Goal: Check status: Check status

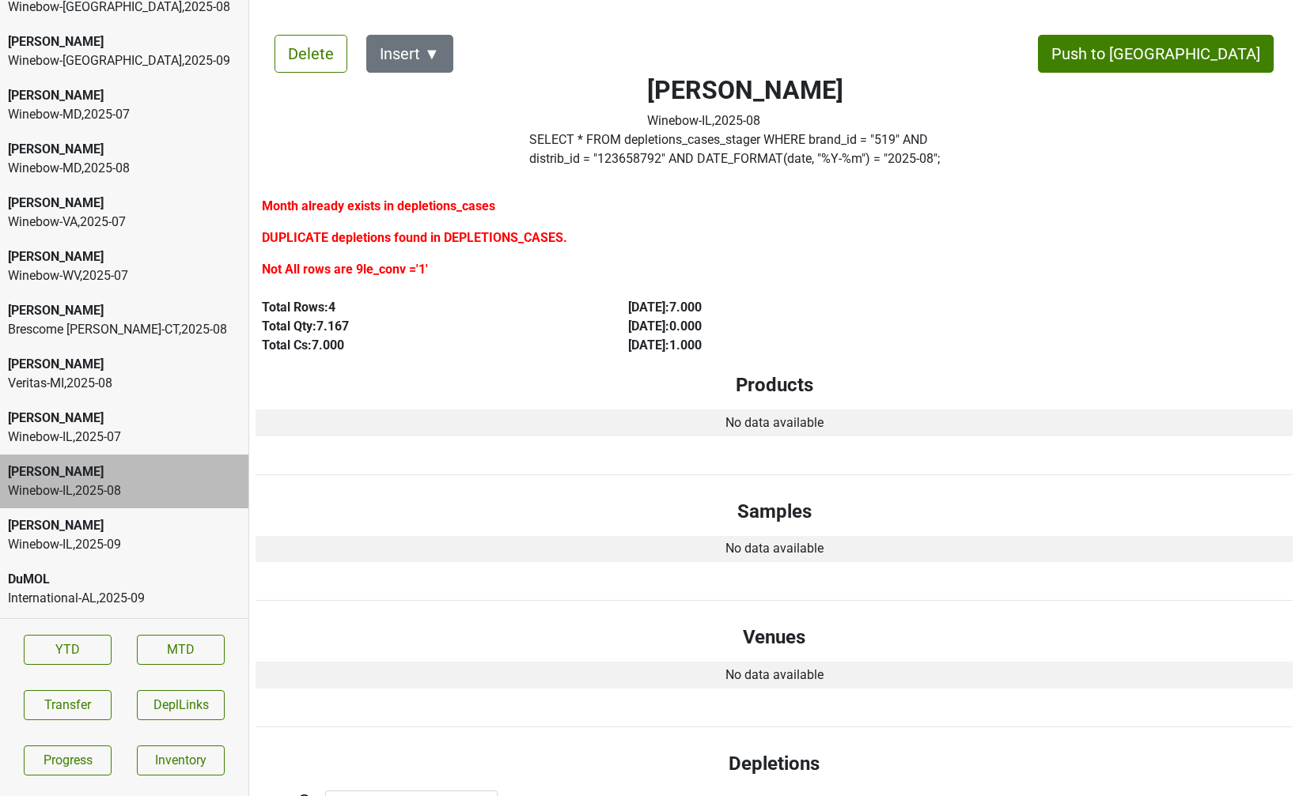
scroll to position [475, 0]
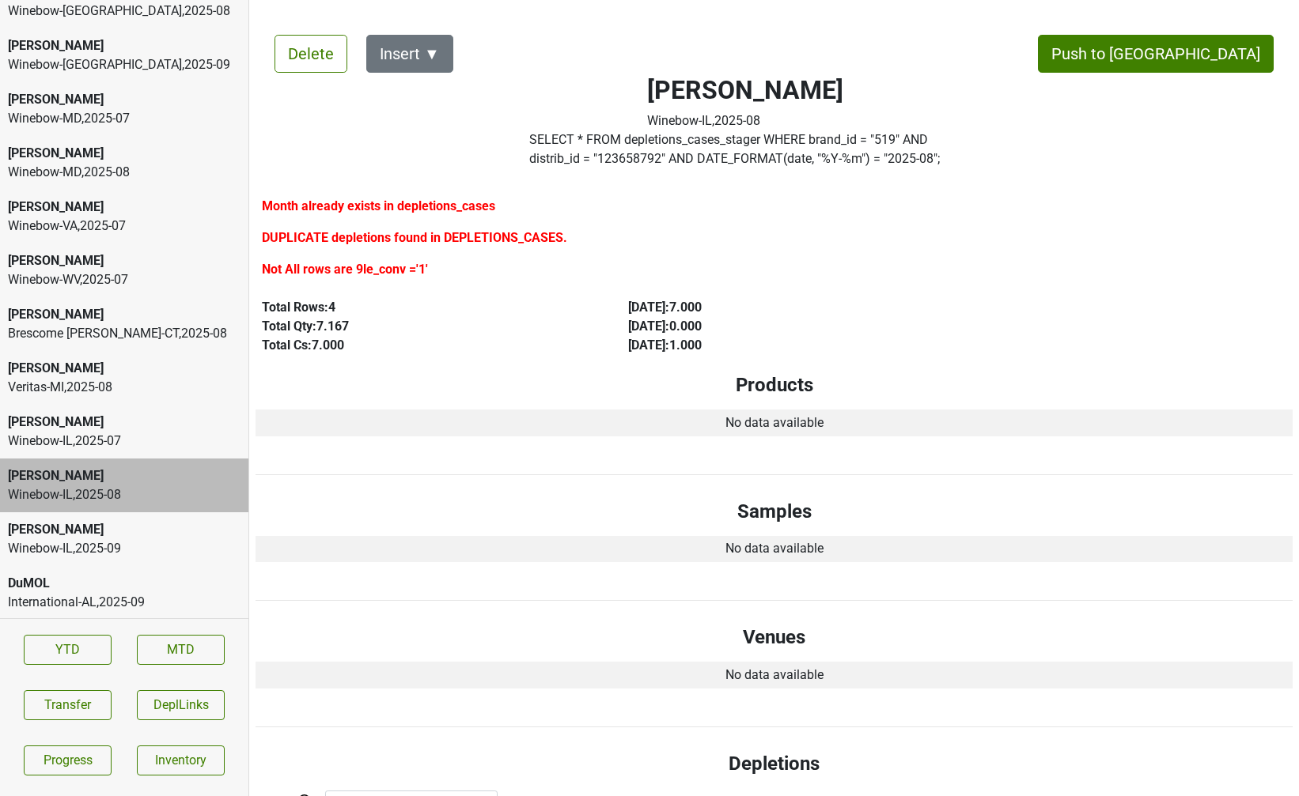
click at [144, 217] on div "Winebow-[GEOGRAPHIC_DATA] , 2025 - 07" at bounding box center [124, 226] width 233 height 19
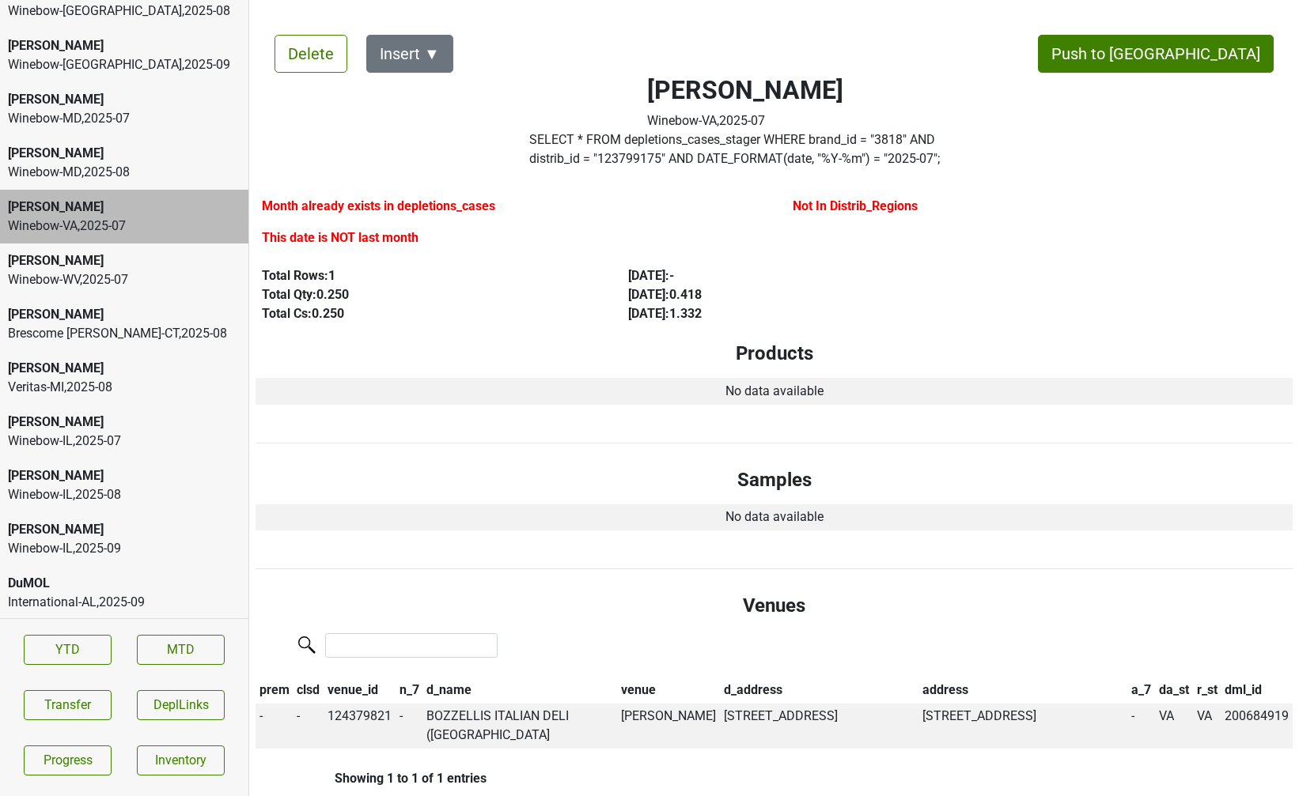
click at [625, 153] on label "SELECT * FROM depletions_cases_stager WHERE brand_id = " 3818 " AND distrib_id …" at bounding box center [745, 149] width 432 height 38
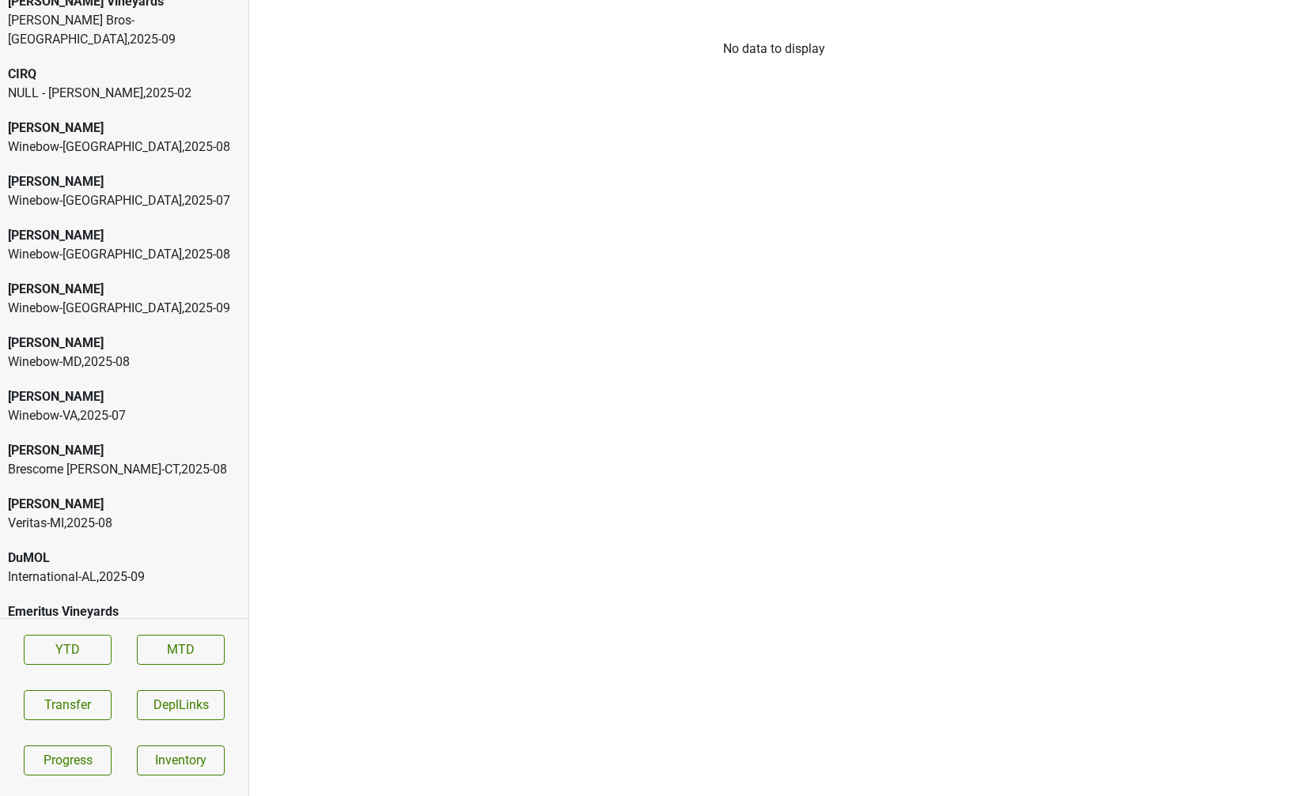
scroll to position [20, 0]
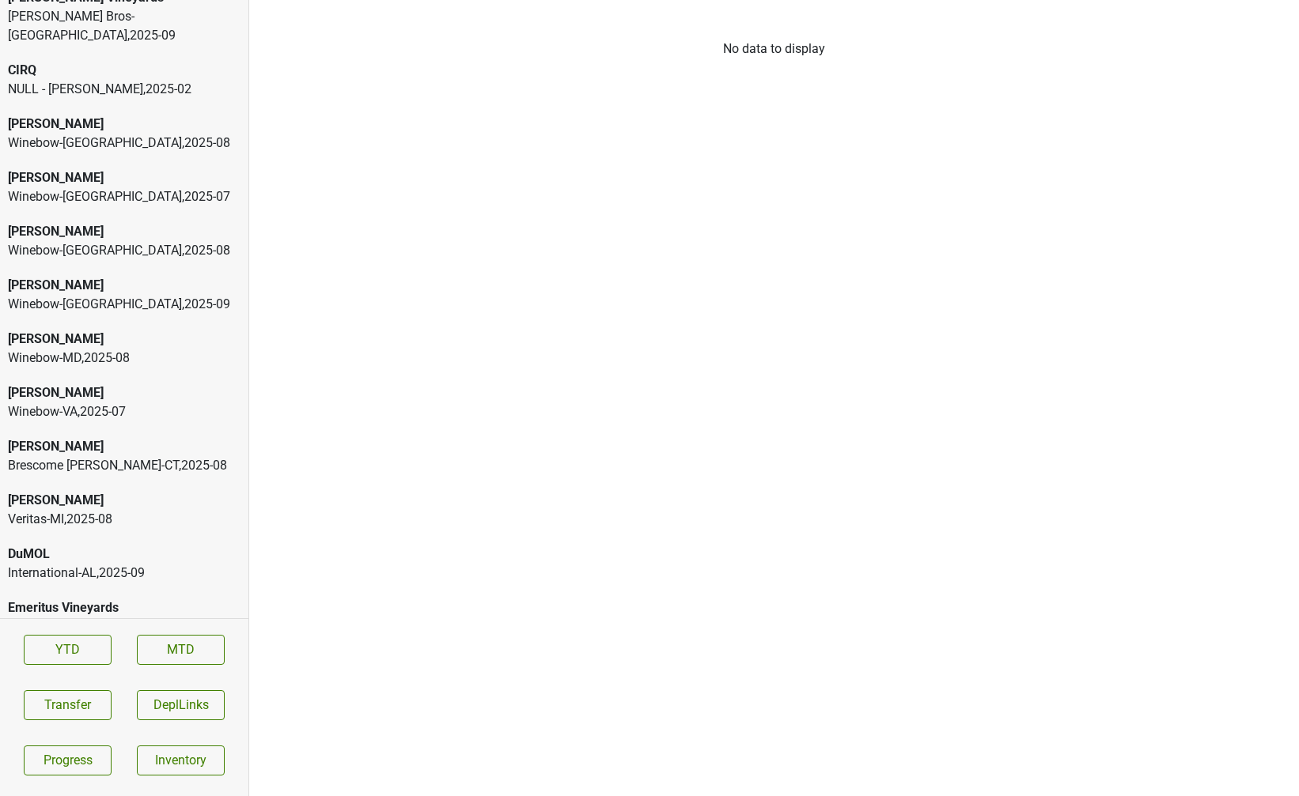
click at [125, 456] on div "Brescome Barton-CT , 2025 - 08" at bounding box center [124, 465] width 233 height 19
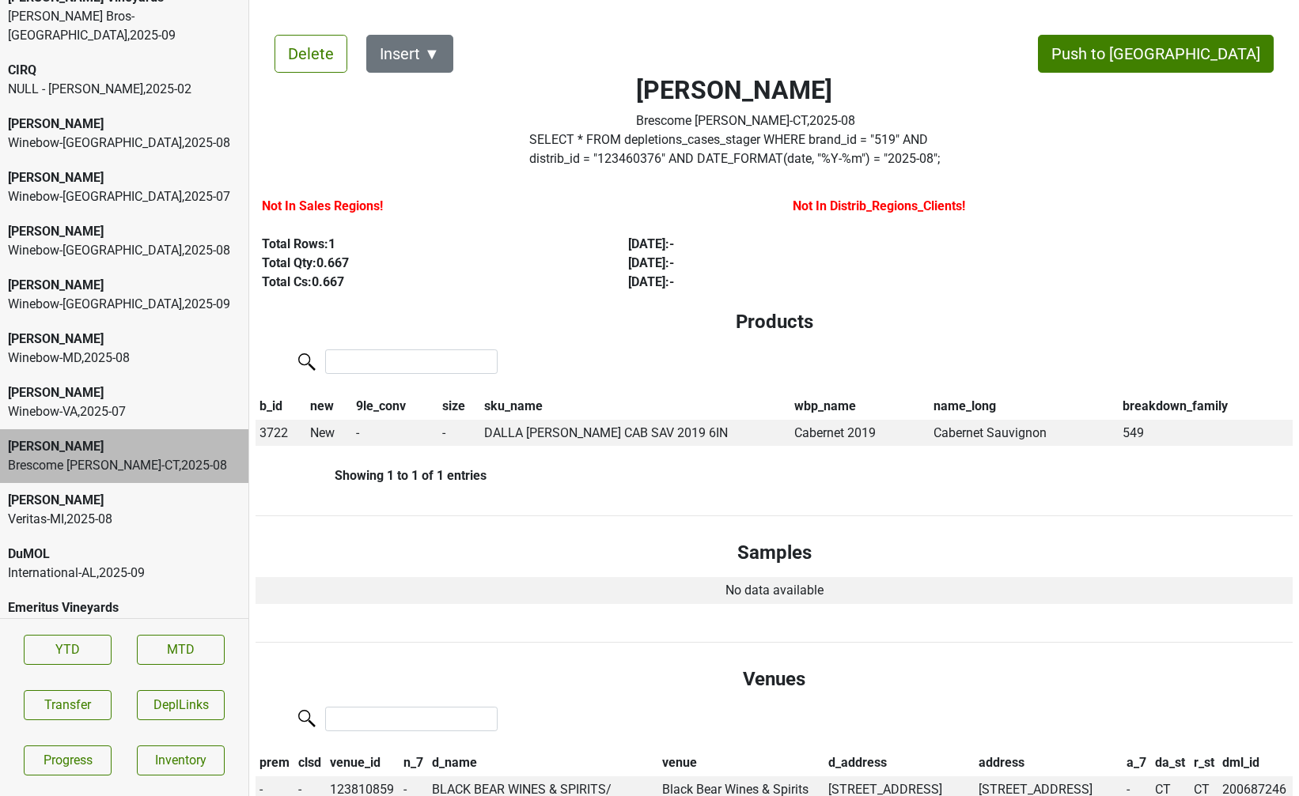
click at [426, 389] on div "b_id new 9le_conv size sku_name wbp_name name_long breakdown_family 3722 New - …" at bounding box center [773, 411] width 1037 height 131
click at [79, 510] on div "Veritas-MI , 2025 - 08" at bounding box center [124, 519] width 233 height 19
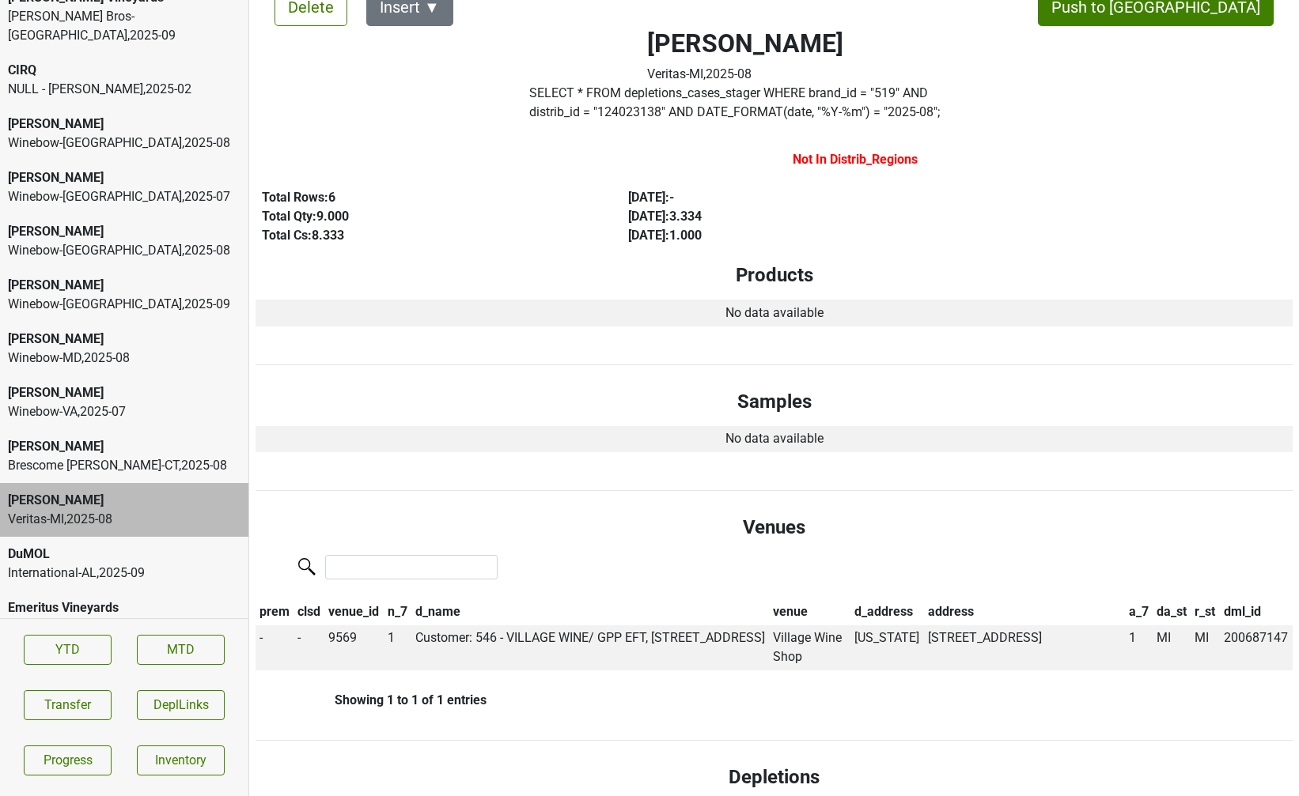
scroll to position [171, 0]
